Goal: Navigation & Orientation: Find specific page/section

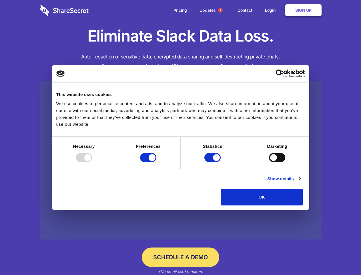
click at [92, 162] on div at bounding box center [84, 157] width 16 height 9
click at [157, 162] on input "Preferences" at bounding box center [148, 157] width 16 height 9
checkbox input "false"
click at [214, 162] on input "Statistics" at bounding box center [213, 157] width 16 height 9
checkbox input "false"
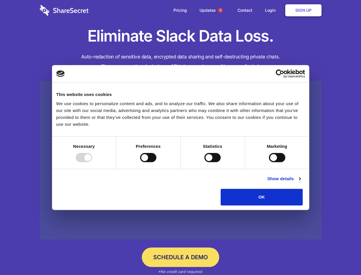
click at [269, 162] on input "Marketing" at bounding box center [277, 157] width 16 height 9
checkbox input "true"
click at [301, 182] on link "Show details" at bounding box center [284, 178] width 33 height 7
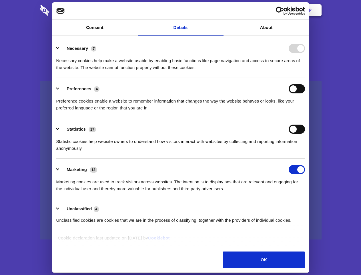
click at [305, 78] on li "Necessary 7 Necessary cookies help make a website usable by enabling basic func…" at bounding box center [180, 57] width 249 height 40
click at [220, 10] on span "1" at bounding box center [220, 10] width 5 height 5
